Goal: Task Accomplishment & Management: Manage account settings

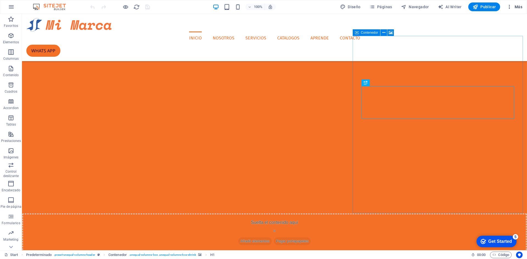
click at [522, 7] on span "Más" at bounding box center [515, 6] width 16 height 5
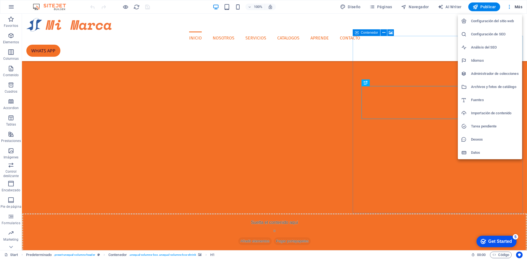
click at [480, 23] on h6 "Configuración del sitio web" at bounding box center [495, 21] width 48 height 7
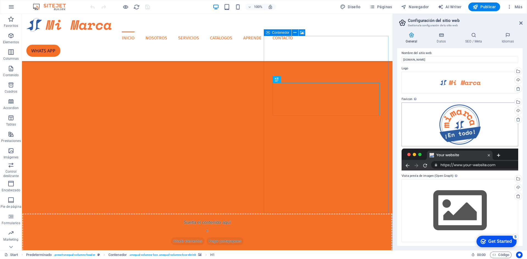
scroll to position [3, 0]
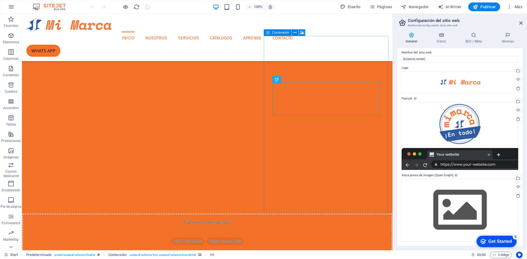
click at [409, 36] on icon at bounding box center [411, 34] width 29 height 5
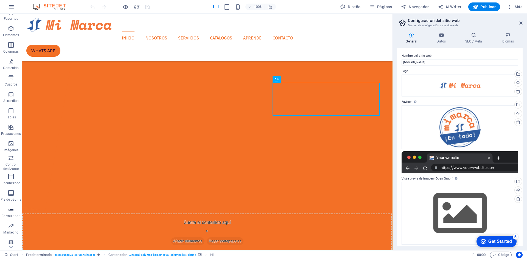
scroll to position [10, 0]
click at [10, 8] on icon "button" at bounding box center [11, 7] width 7 height 7
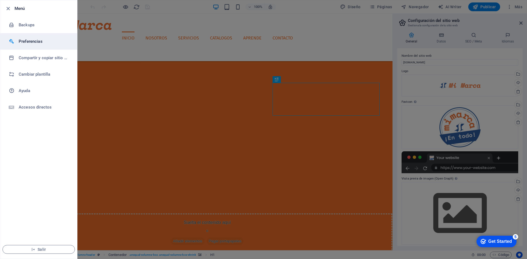
click at [23, 40] on h6 "Preferencias" at bounding box center [44, 41] width 51 height 7
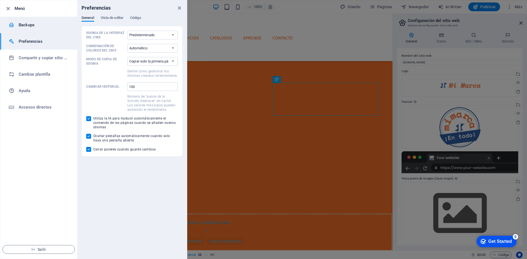
click at [20, 25] on h6 "Backups" at bounding box center [44, 25] width 51 height 7
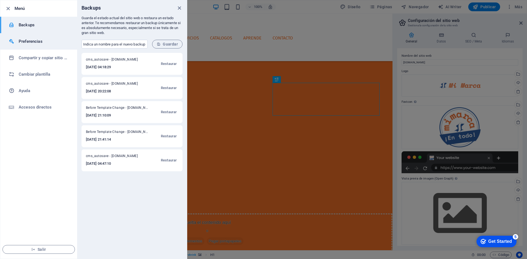
click at [29, 42] on h6 "Preferencias" at bounding box center [44, 41] width 51 height 7
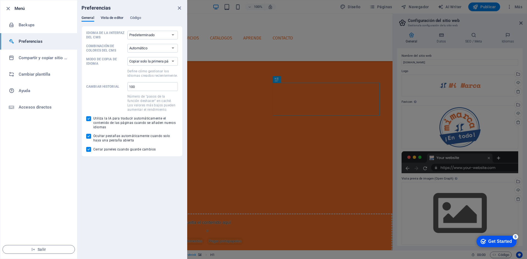
click at [109, 16] on span "Vista de editor" at bounding box center [112, 19] width 23 height 8
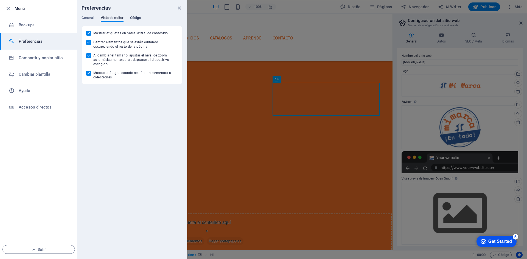
click at [135, 19] on span "Código" at bounding box center [135, 19] width 11 height 8
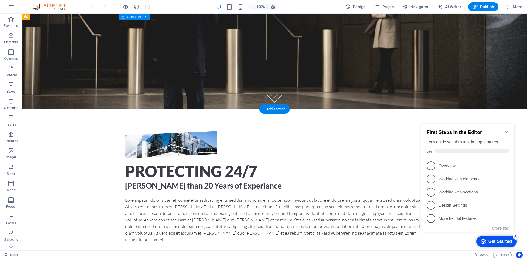
scroll to position [94, 0]
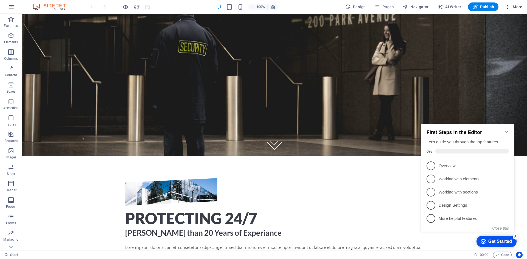
click at [508, 7] on icon "button" at bounding box center [507, 6] width 5 height 5
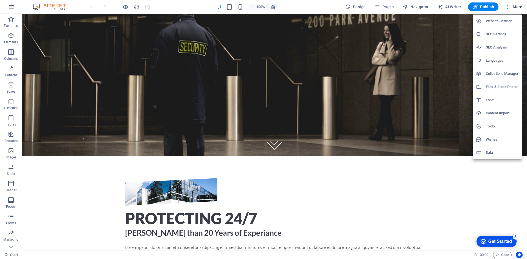
click at [508, 7] on div at bounding box center [263, 129] width 527 height 259
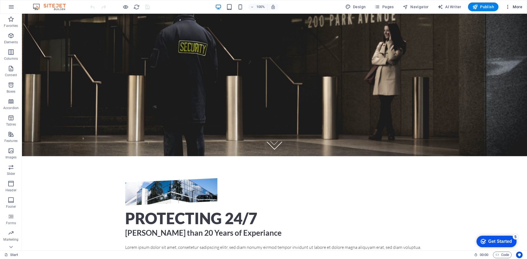
click at [517, 7] on span "More" at bounding box center [513, 6] width 17 height 5
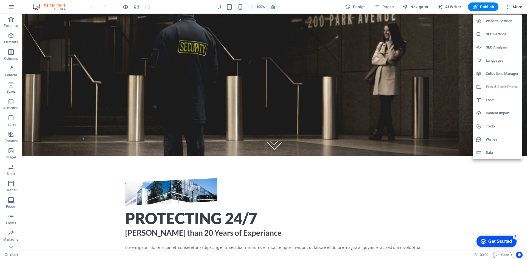
click at [490, 155] on h6 "Data" at bounding box center [502, 153] width 33 height 7
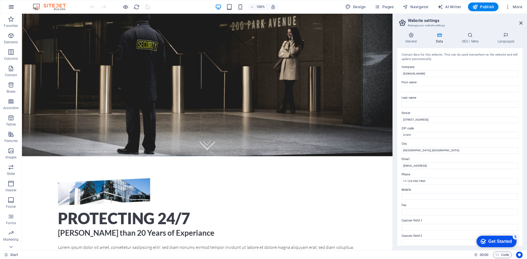
click at [12, 5] on icon "button" at bounding box center [11, 7] width 7 height 7
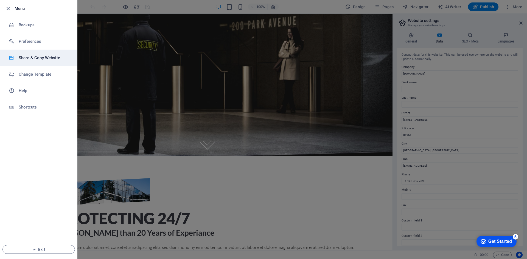
click at [23, 57] on h6 "Share & Copy Website" at bounding box center [44, 58] width 51 height 7
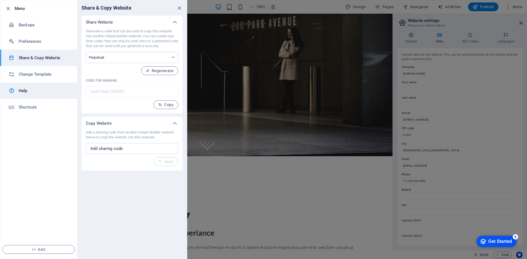
click at [24, 92] on h6 "Help" at bounding box center [44, 91] width 51 height 7
